Goal: Obtain resource: Obtain resource

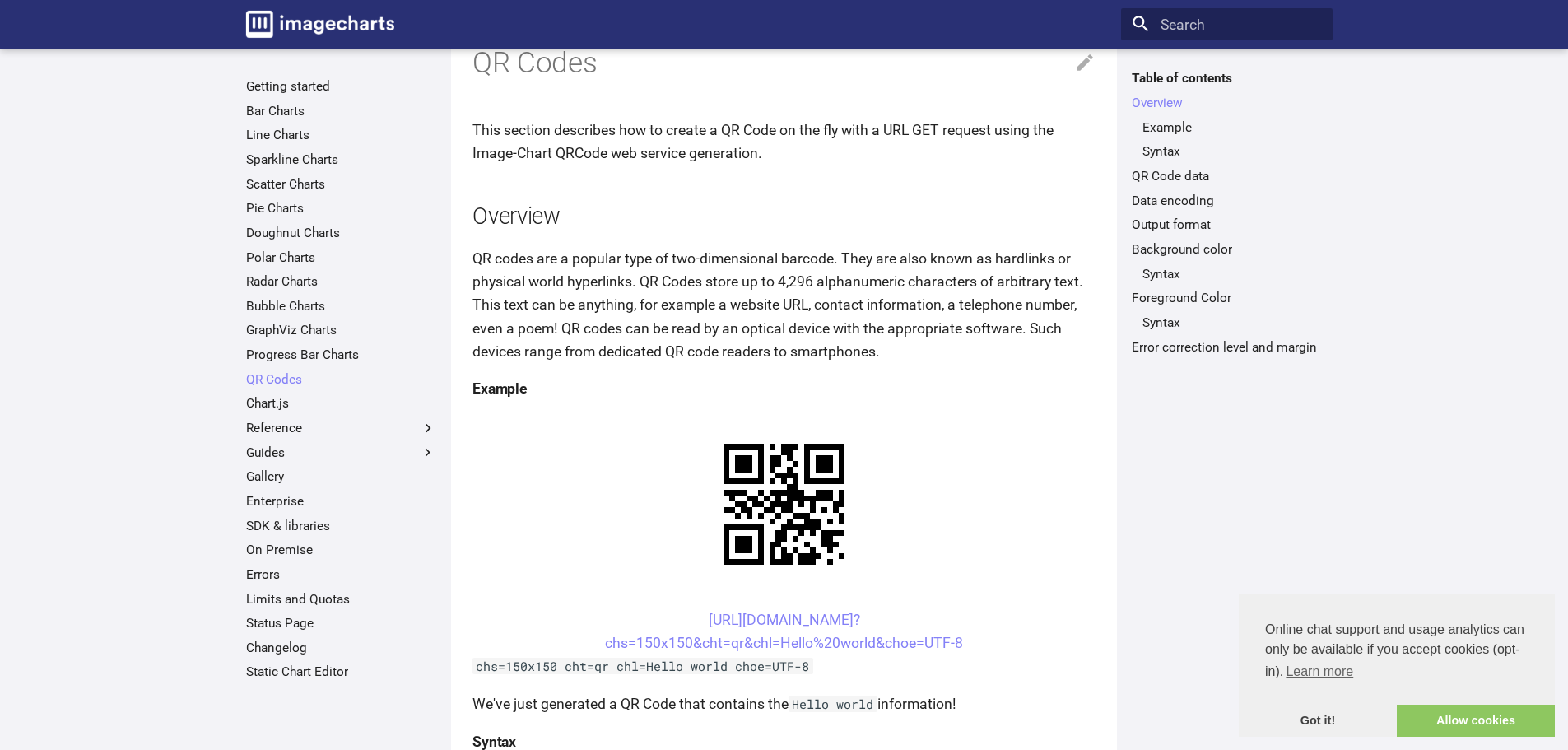
scroll to position [330, 0]
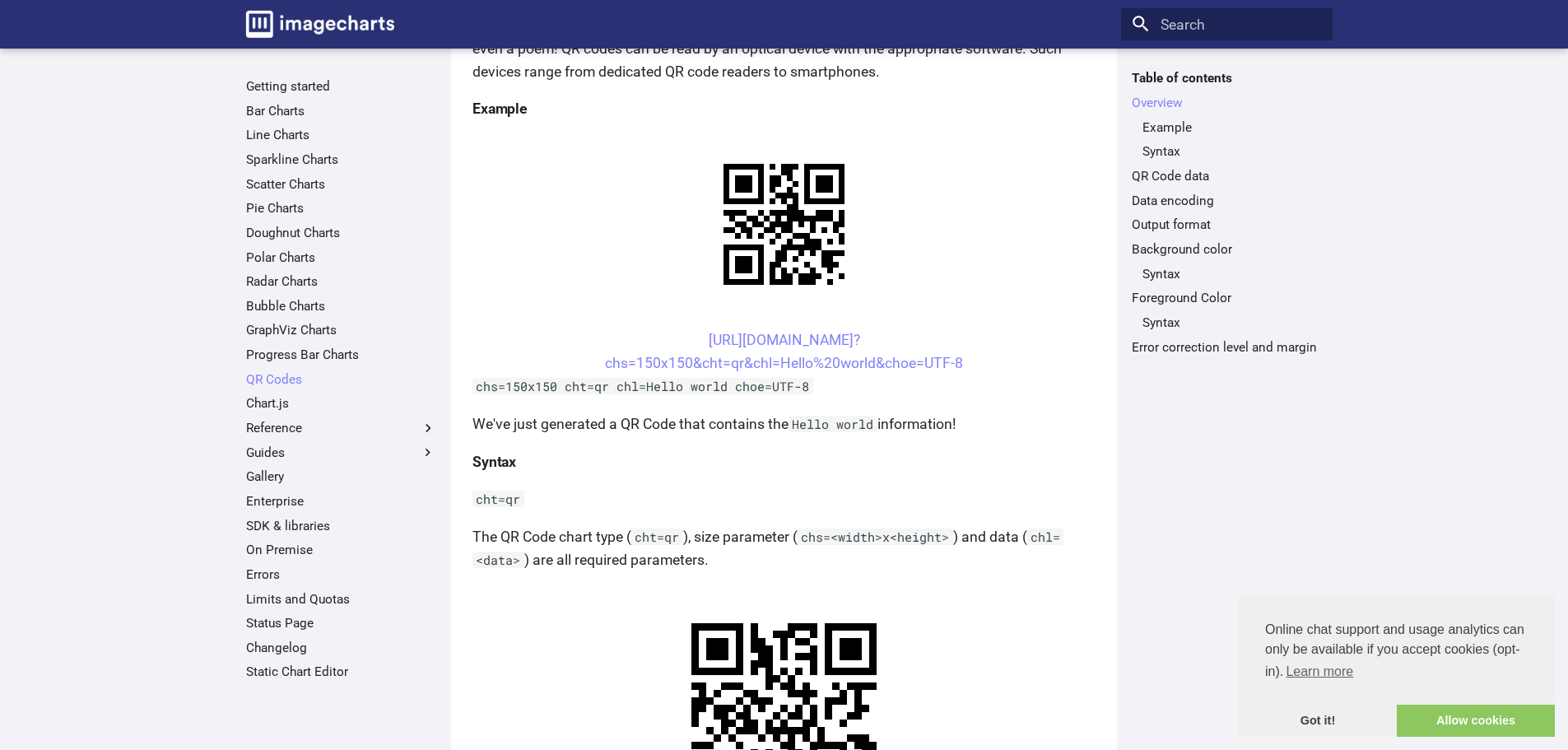
drag, startPoint x: 665, startPoint y: 337, endPoint x: 979, endPoint y: 362, distance: 315.0
click at [979, 362] on center "[URL][DOMAIN_NAME]? chs=150x150&cht=qr&chl=Hello%20world&choe=UTF-8" at bounding box center [784, 351] width 623 height 46
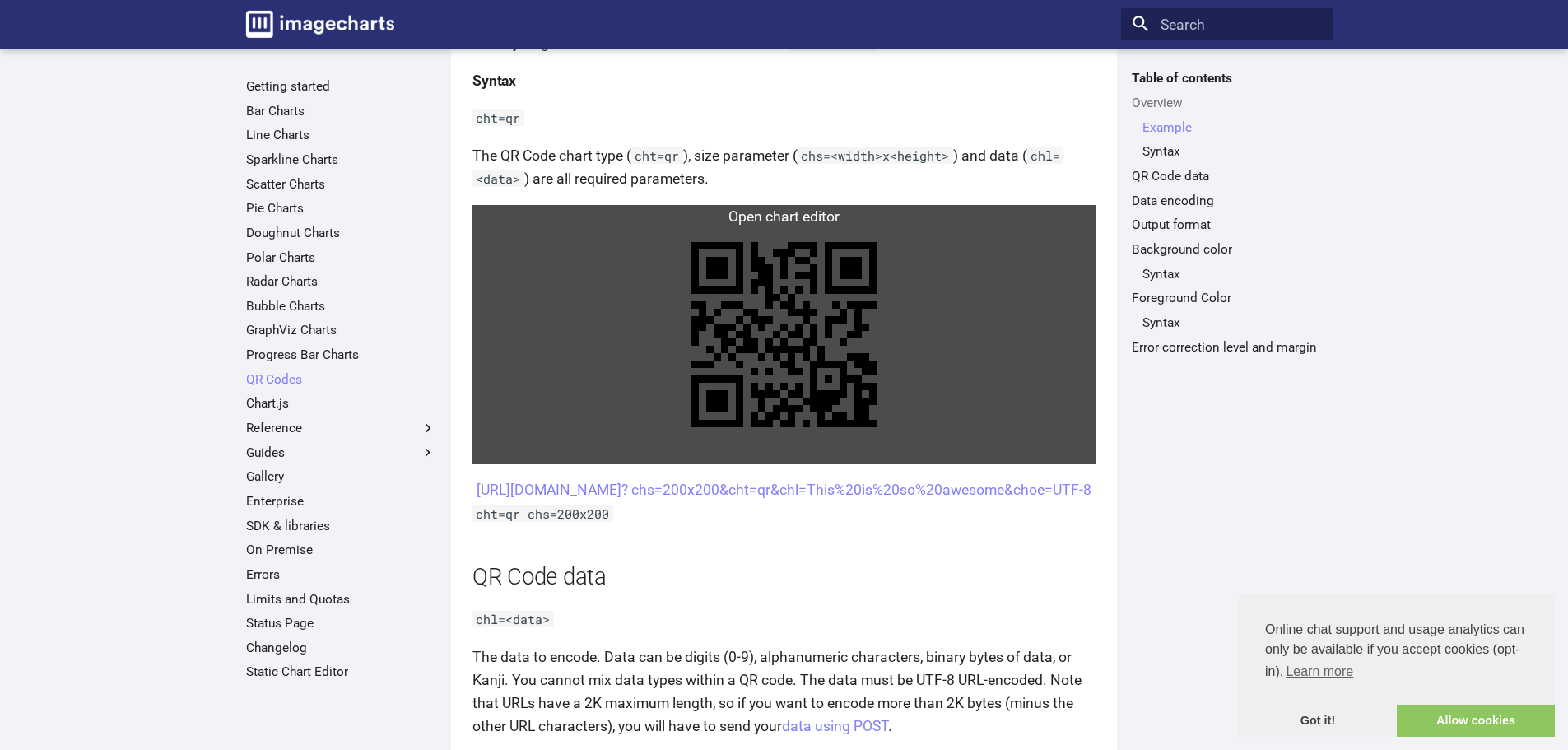
scroll to position [714, 0]
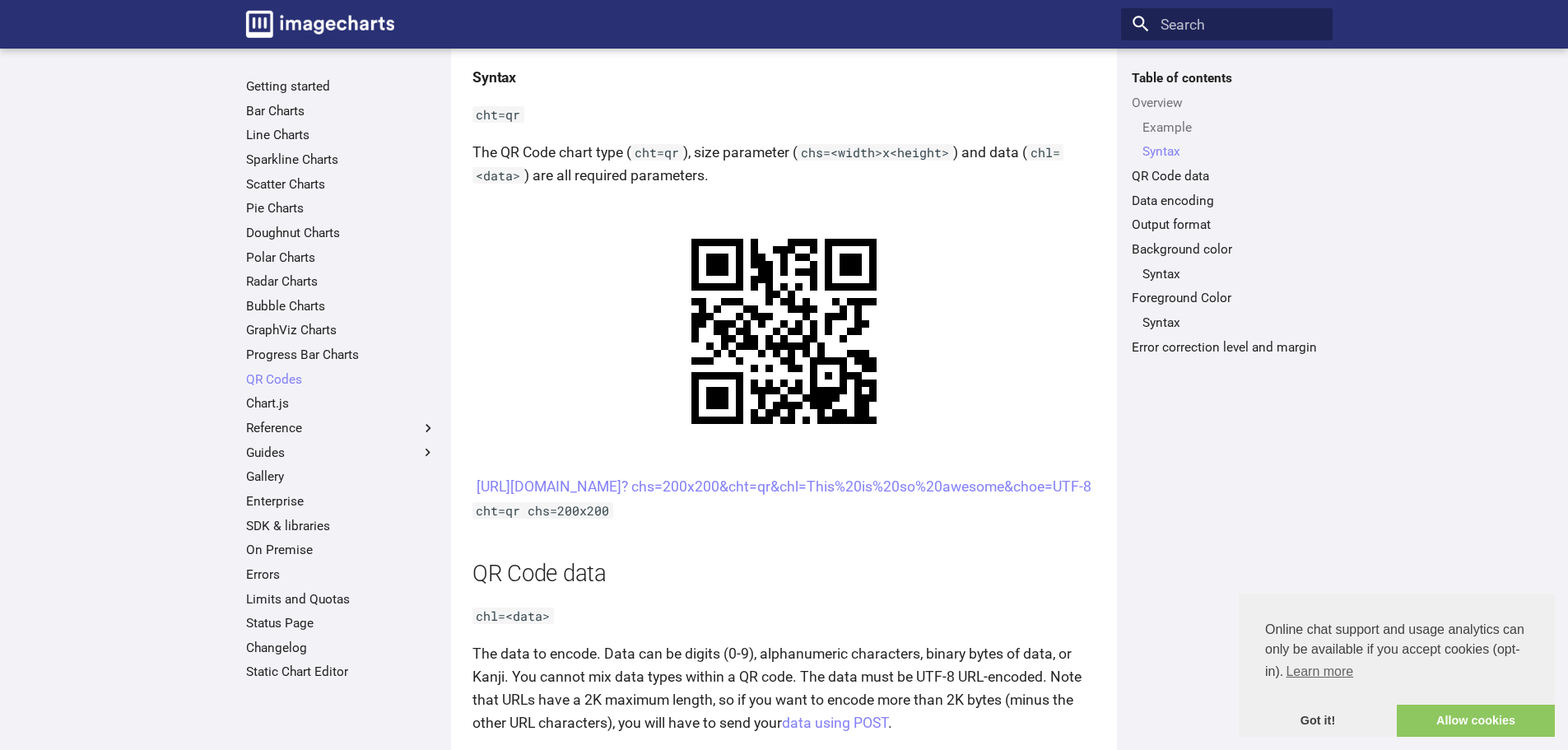
drag, startPoint x: 676, startPoint y: 483, endPoint x: 1024, endPoint y: 507, distance: 348.8
click at [1024, 498] on center "[URL][DOMAIN_NAME]? chs=200x200&cht=qr&chl=This%20is%20so%20awesome&choe=UTF-8" at bounding box center [784, 486] width 623 height 23
copy link "[URL][DOMAIN_NAME]? chs=200x200&cht=qr&chl=This%20is%20so%20awesome&choe=UTF-8"
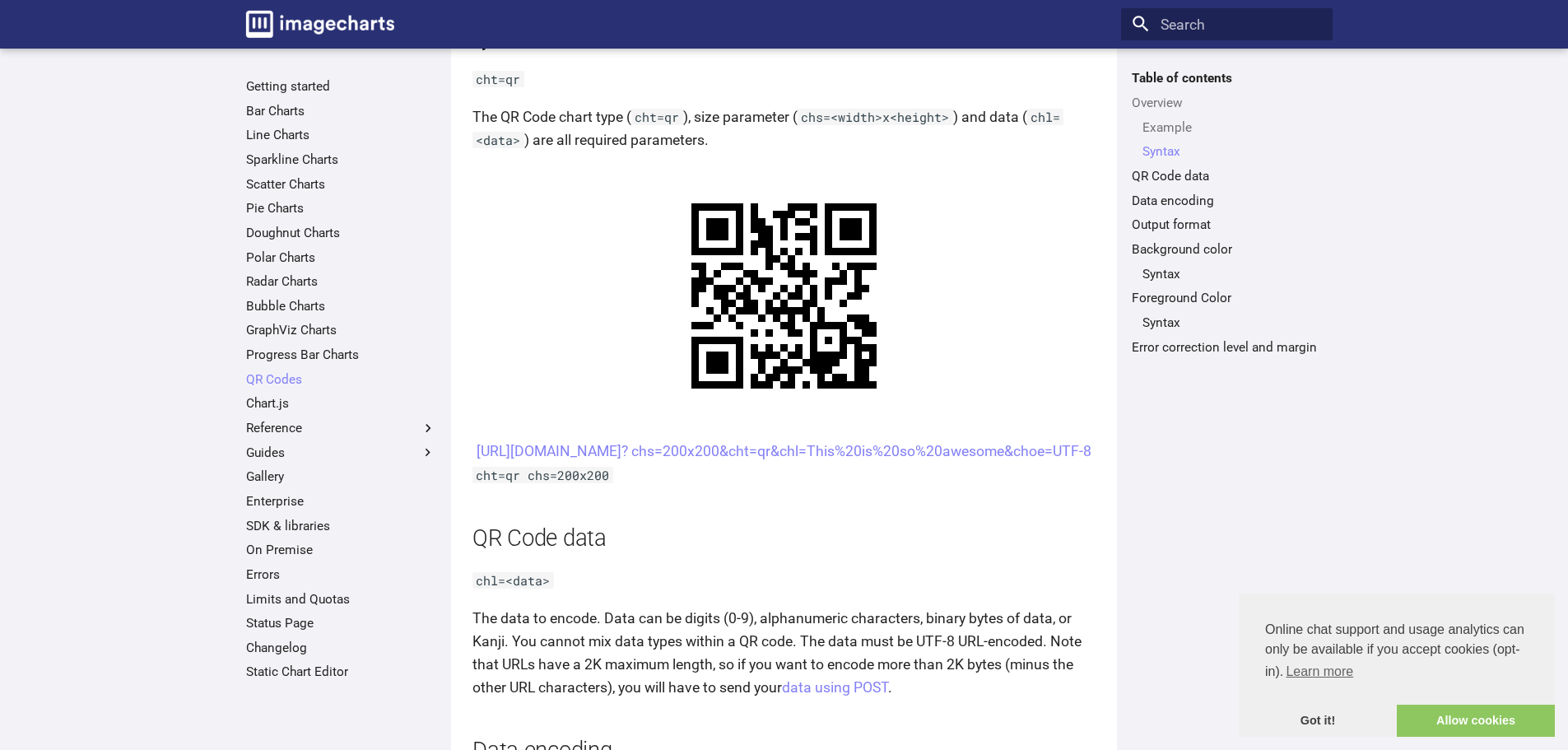
scroll to position [768, 0]
